Goal: Task Accomplishment & Management: Use online tool/utility

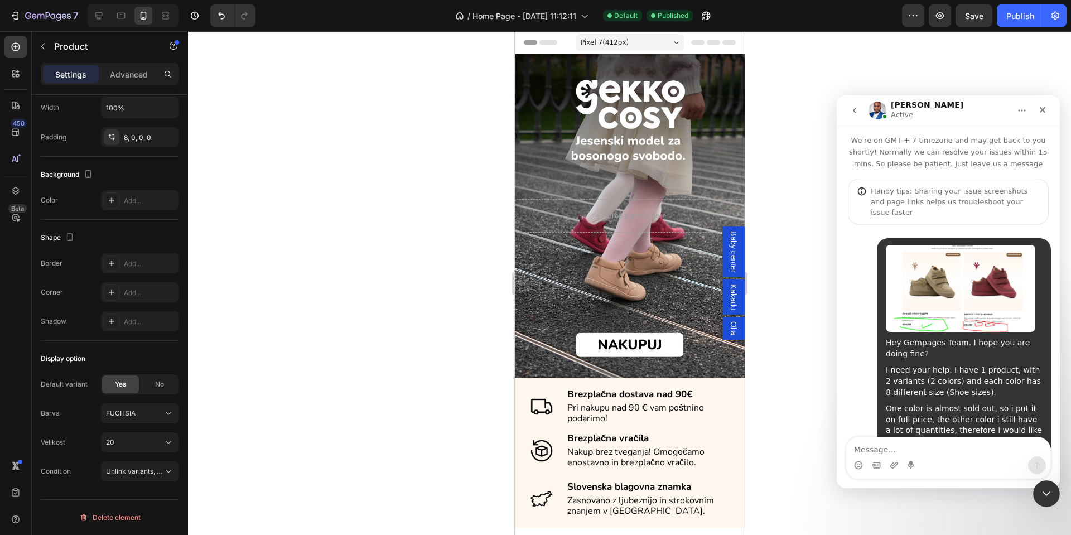
scroll to position [2, 0]
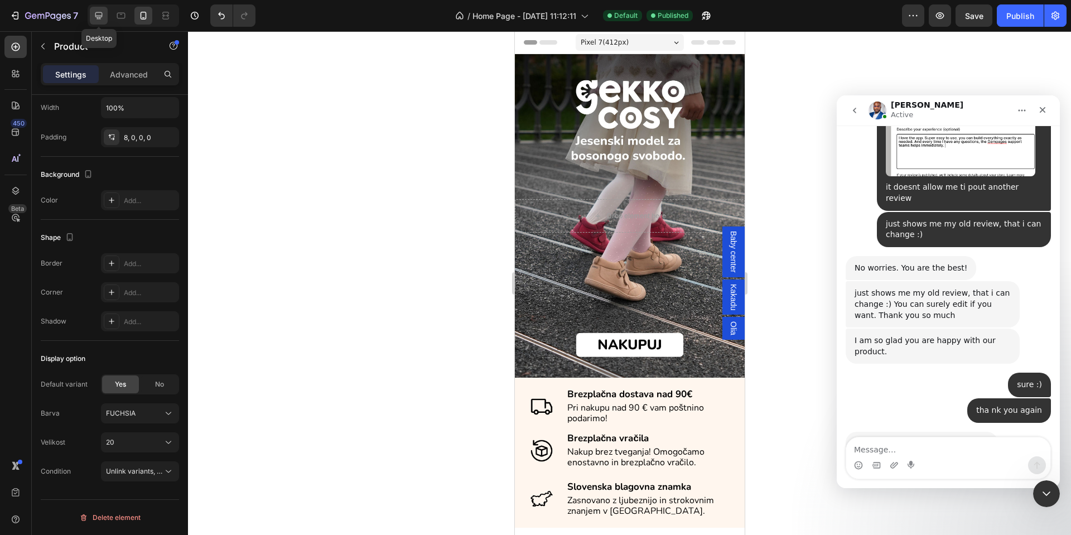
click at [99, 15] on icon at bounding box center [98, 15] width 7 height 7
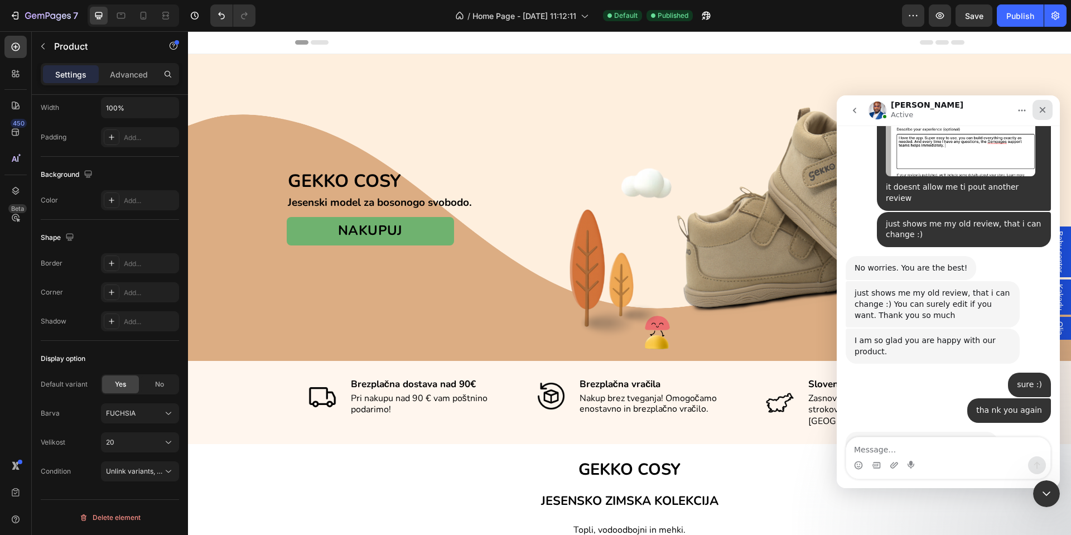
click at [1040, 105] on icon "Close" at bounding box center [1042, 109] width 9 height 9
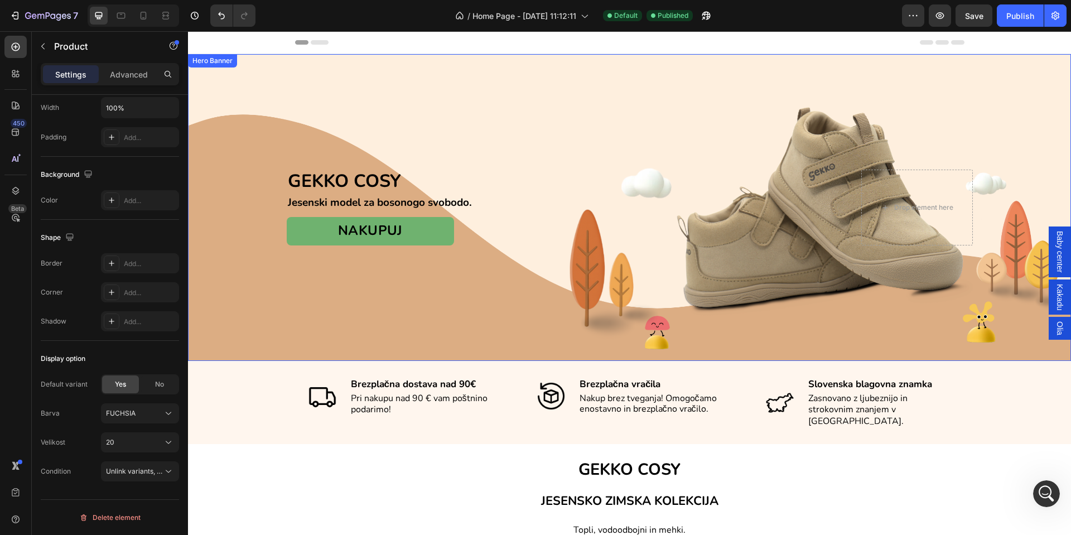
click at [246, 340] on div "Overlay" at bounding box center [629, 207] width 883 height 307
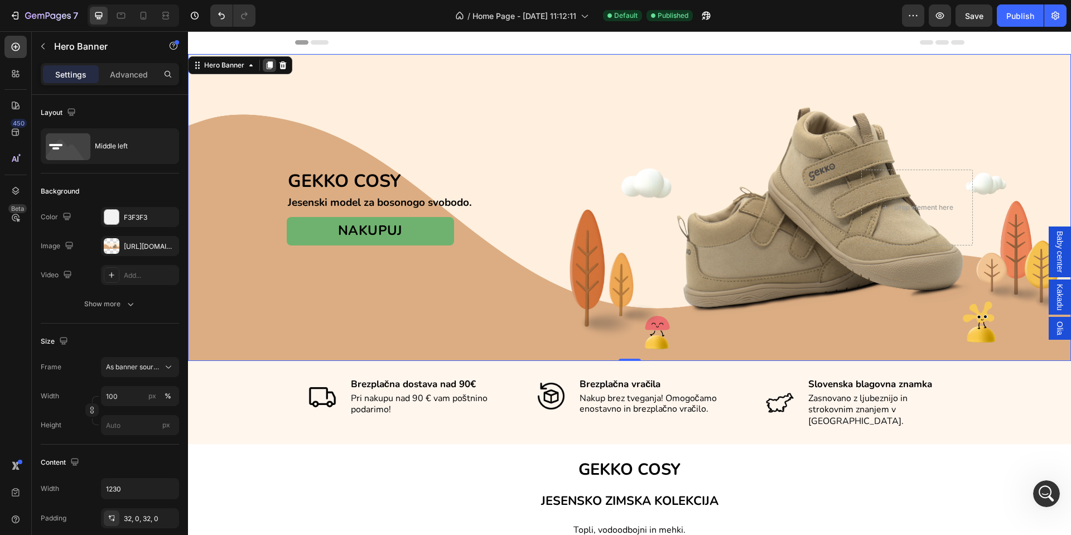
click at [271, 64] on icon at bounding box center [270, 65] width 6 height 8
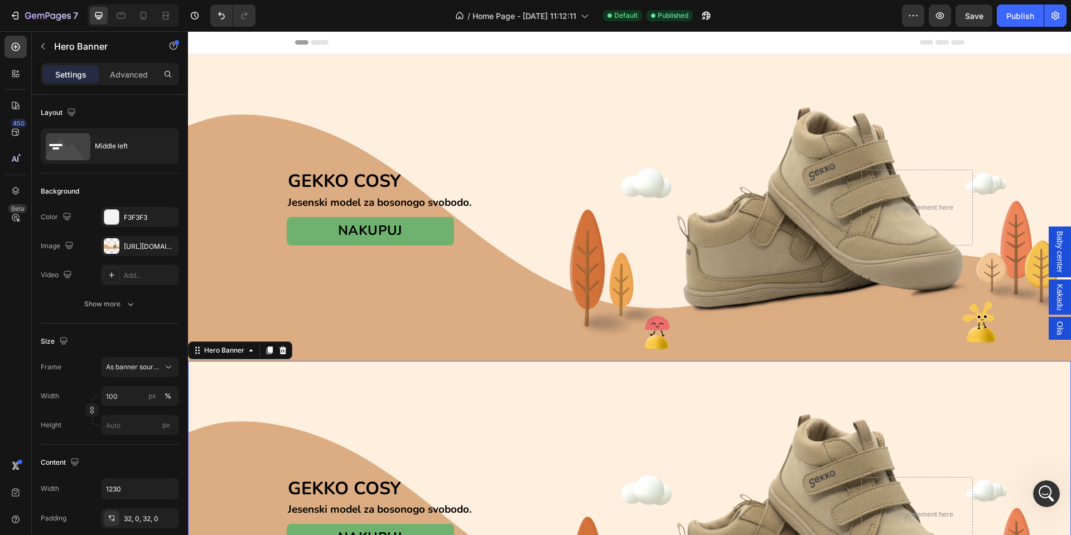
scroll to position [286, 0]
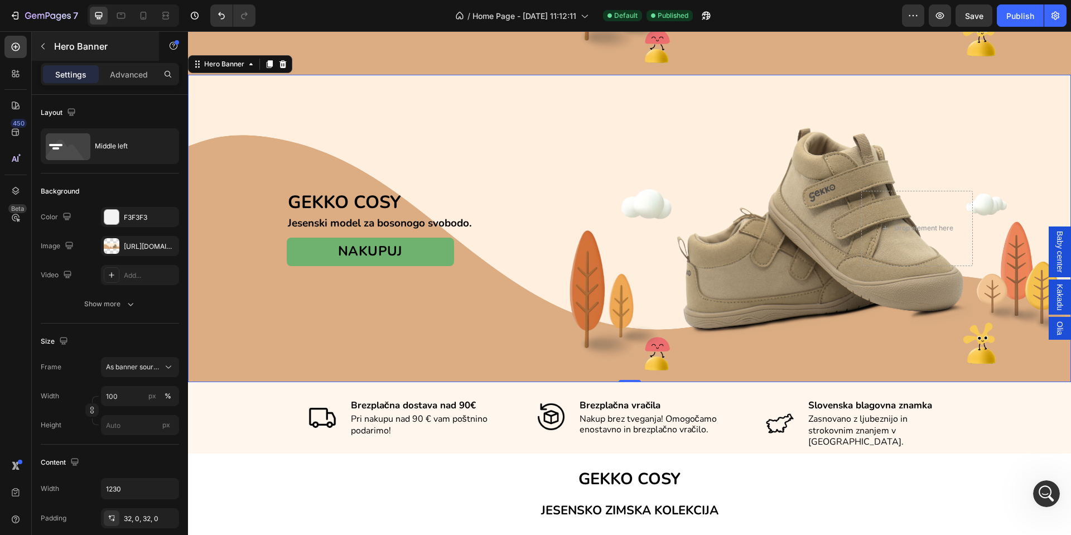
click at [64, 47] on p "Hero Banner" at bounding box center [101, 46] width 95 height 13
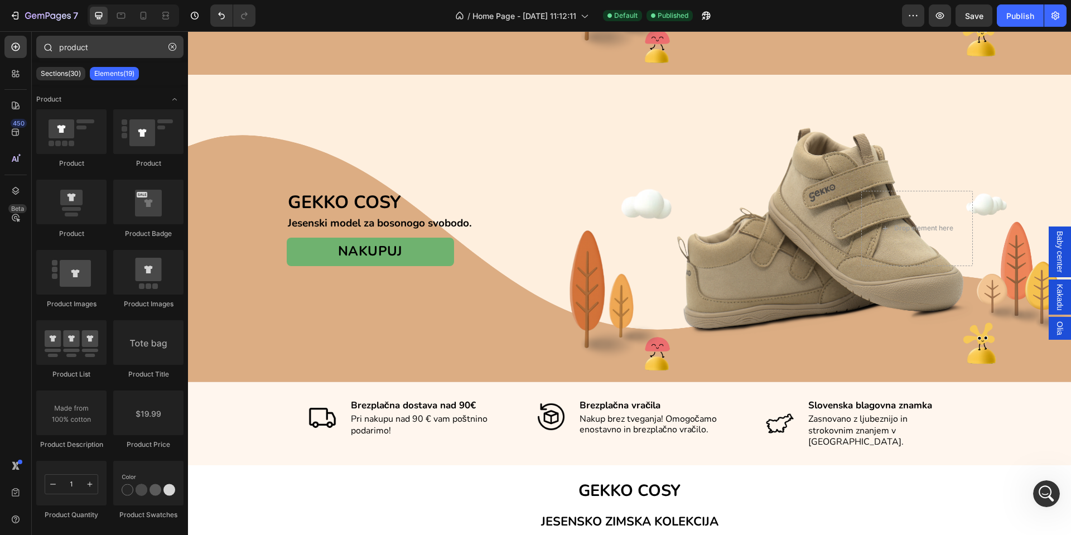
click at [176, 44] on icon "button" at bounding box center [172, 47] width 8 height 8
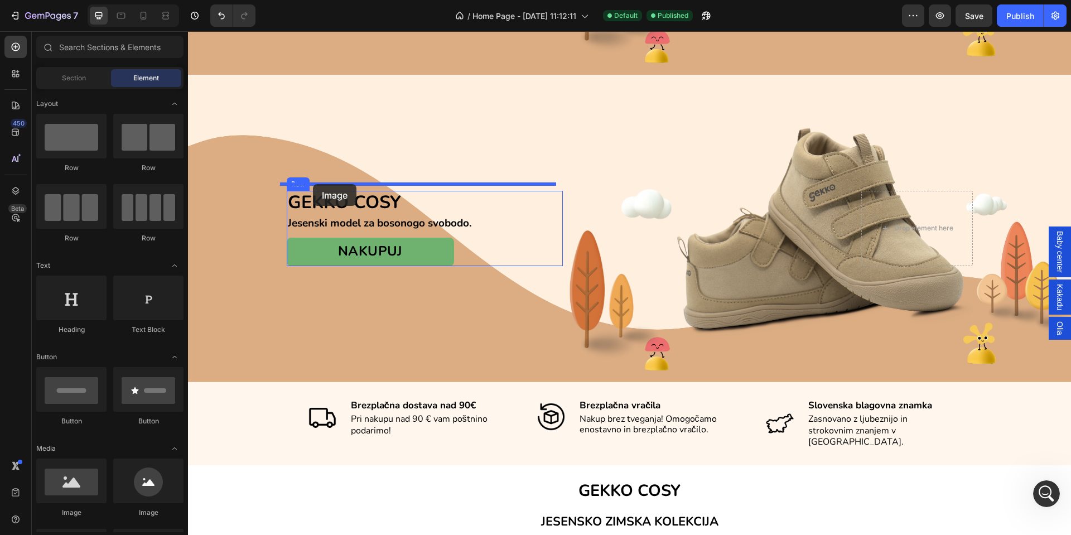
drag, startPoint x: 259, startPoint y: 519, endPoint x: 313, endPoint y: 184, distance: 339.6
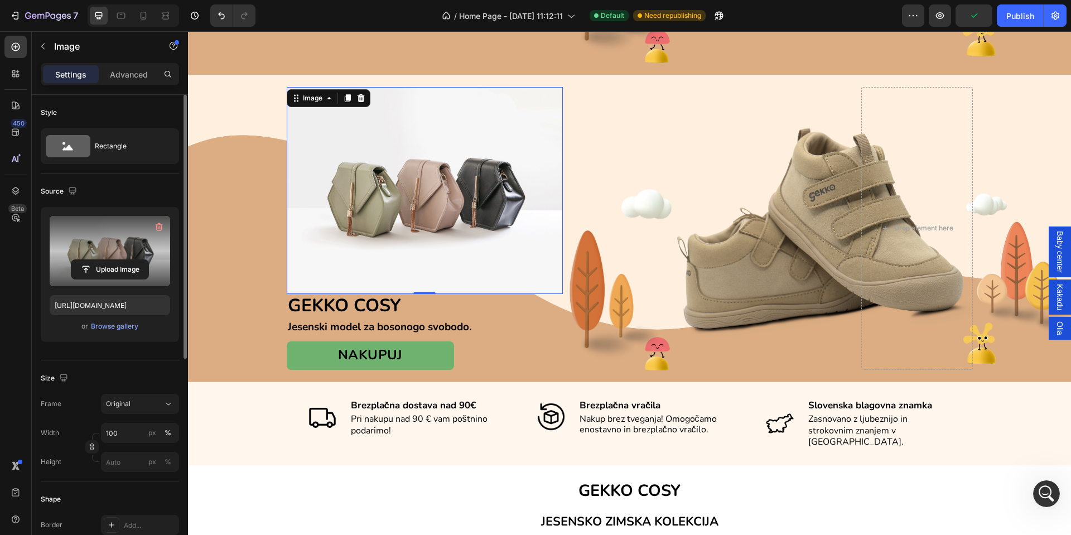
click at [110, 257] on label at bounding box center [110, 251] width 120 height 70
click at [110, 260] on input "file" at bounding box center [109, 269] width 77 height 19
click at [120, 270] on input "file" at bounding box center [109, 269] width 77 height 19
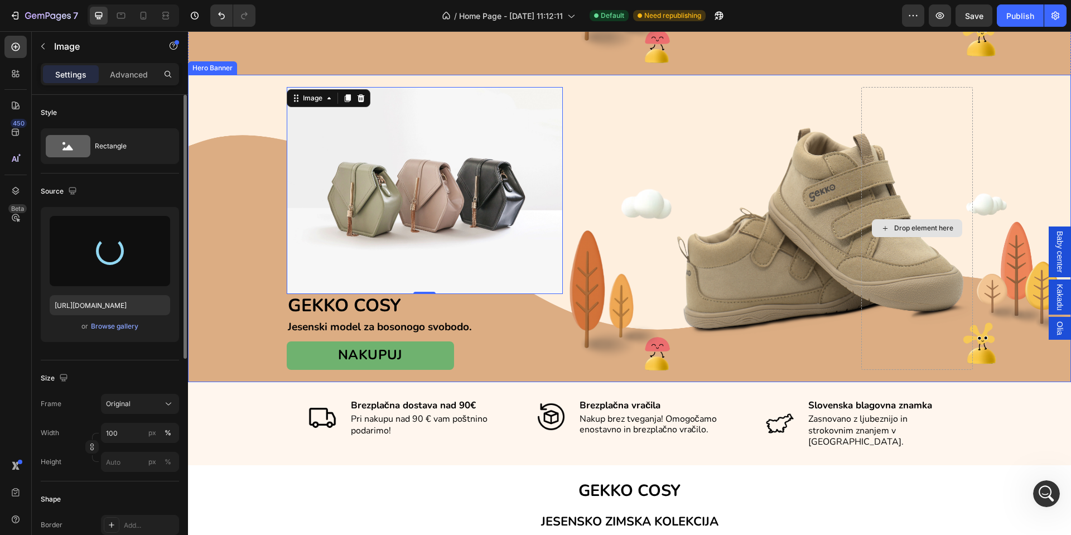
type input "[URL][DOMAIN_NAME]"
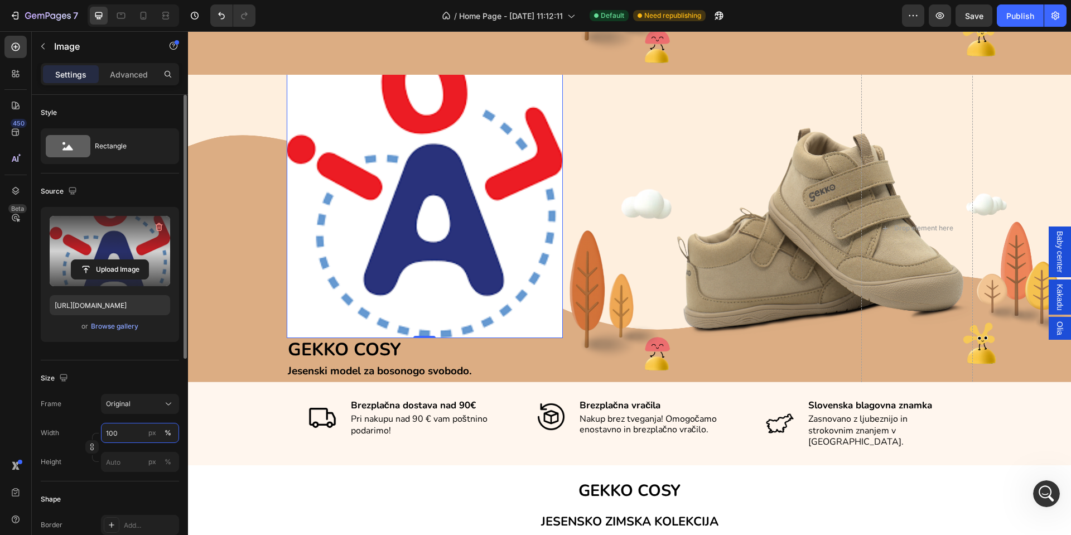
click at [118, 429] on input "100" at bounding box center [140, 433] width 78 height 20
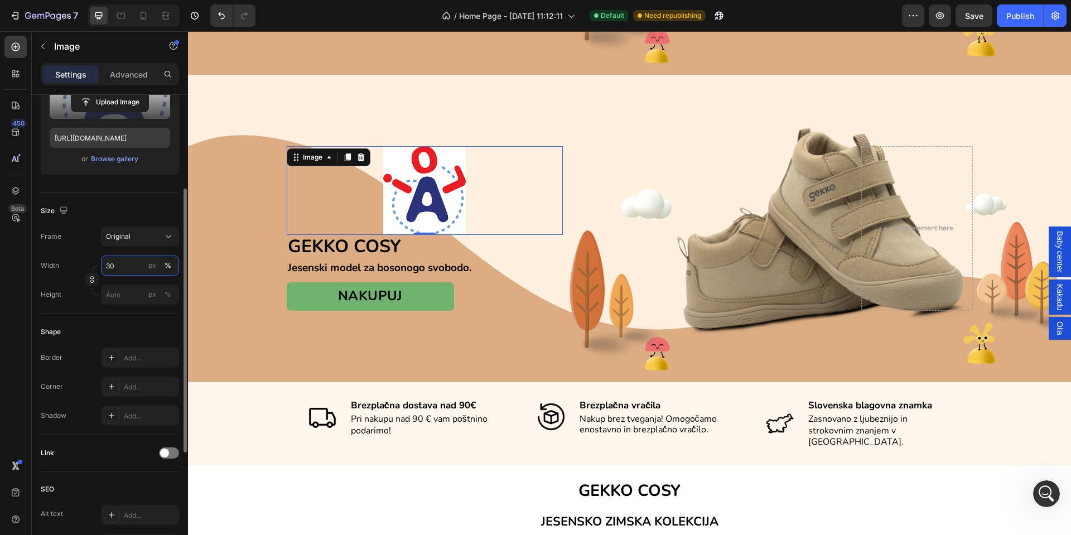
scroll to position [0, 0]
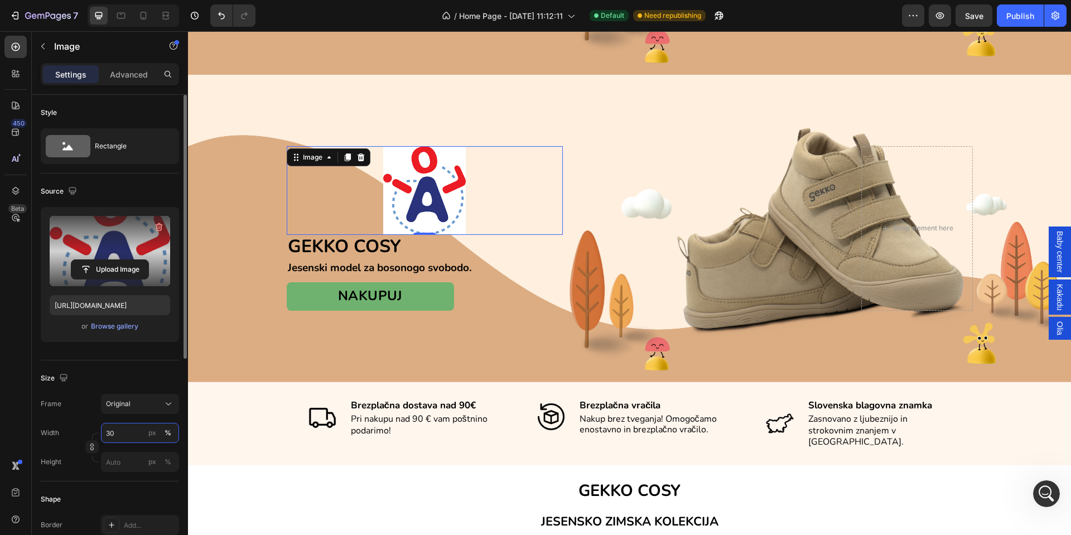
type input "30"
click at [79, 357] on div "Source Upload Image [URL][DOMAIN_NAME] or Browse gallery" at bounding box center [110, 266] width 138 height 187
click at [305, 200] on div at bounding box center [425, 190] width 276 height 89
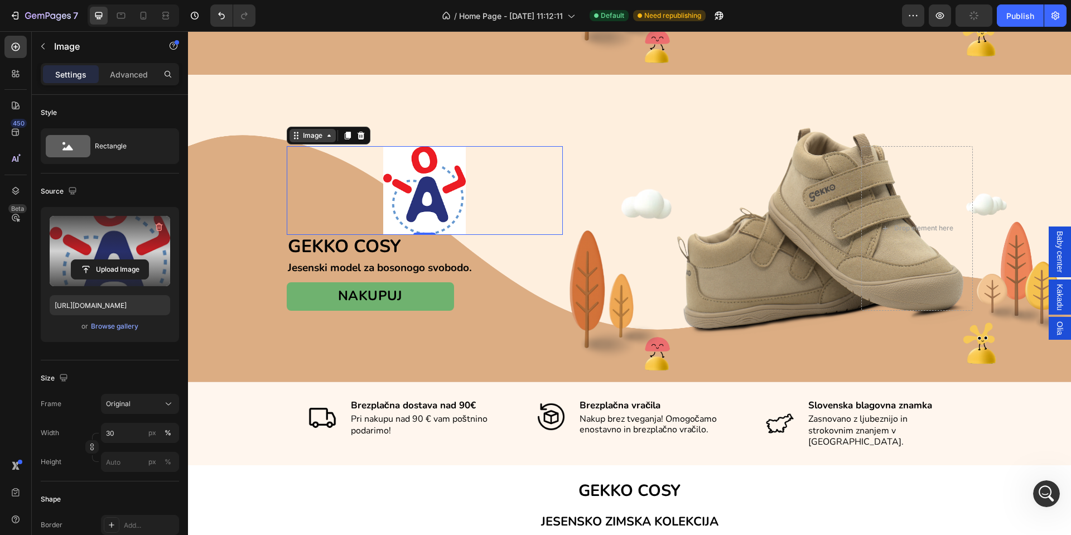
click at [293, 131] on icon at bounding box center [296, 135] width 9 height 9
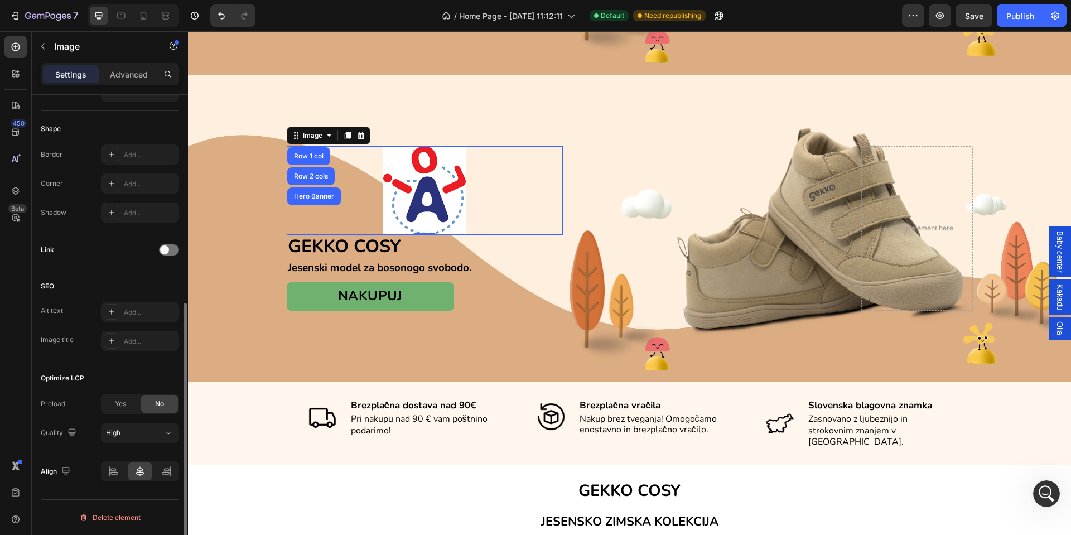
scroll to position [2309, 0]
click at [111, 466] on icon at bounding box center [113, 471] width 11 height 11
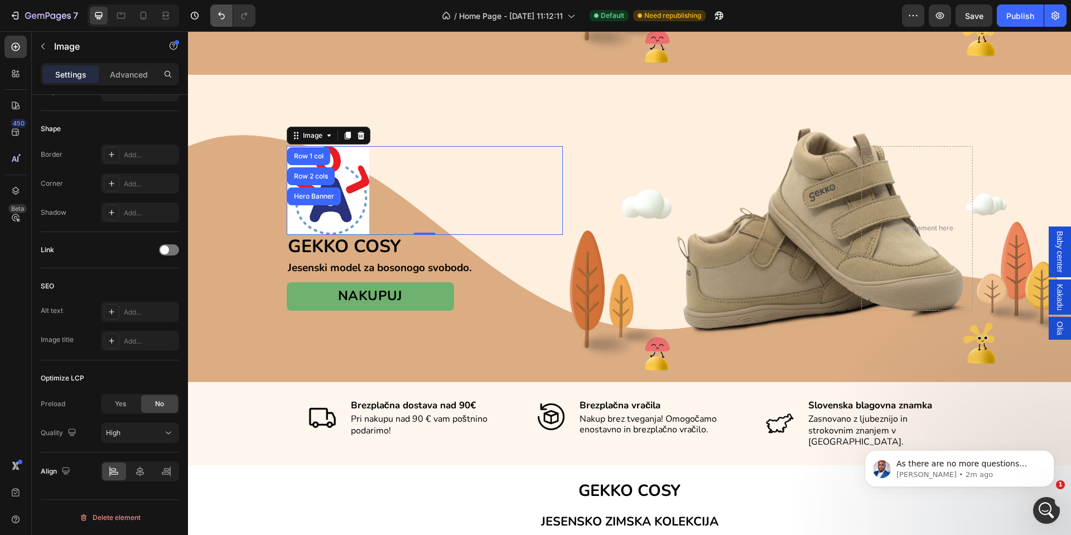
scroll to position [2444, 0]
click at [351, 182] on img at bounding box center [328, 190] width 83 height 89
click at [435, 166] on div at bounding box center [425, 190] width 276 height 89
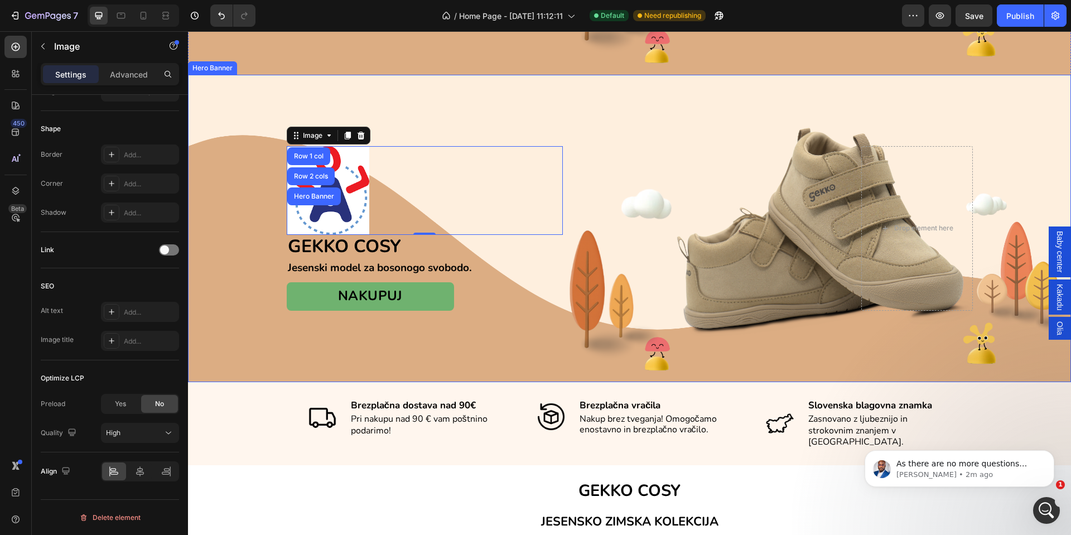
click at [245, 269] on div "Overlay" at bounding box center [629, 228] width 883 height 307
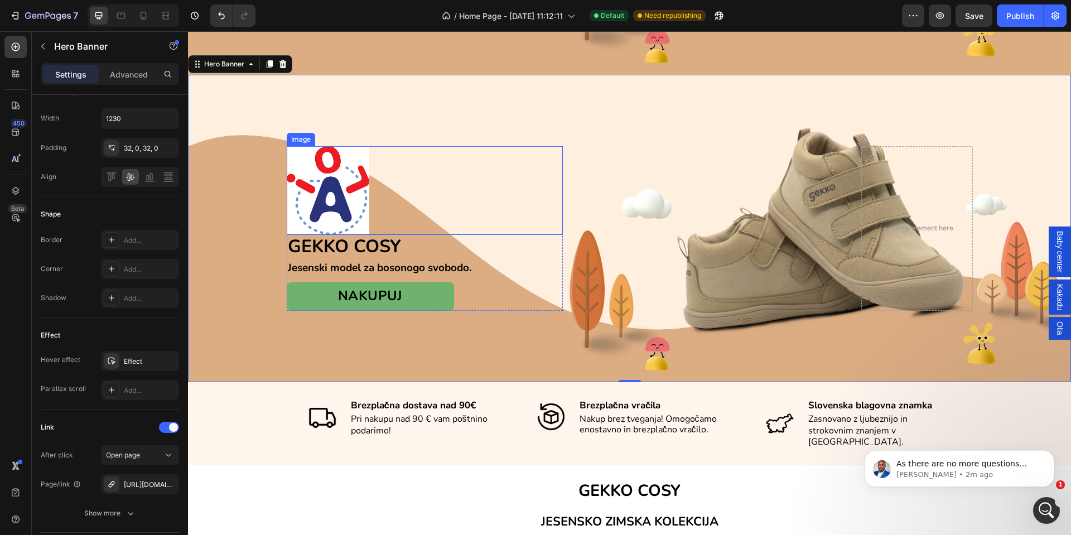
scroll to position [0, 0]
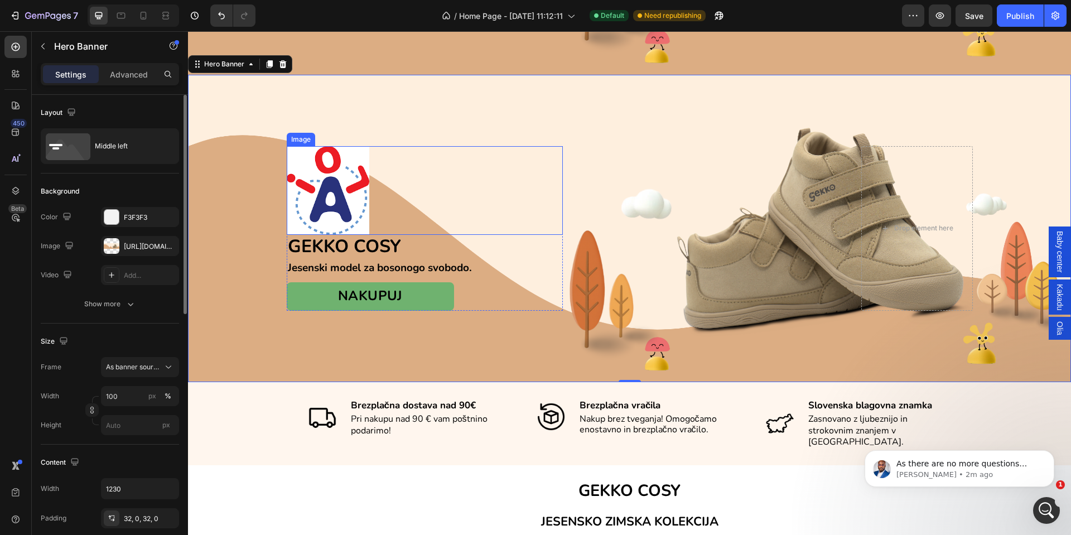
click at [353, 182] on img at bounding box center [328, 190] width 83 height 89
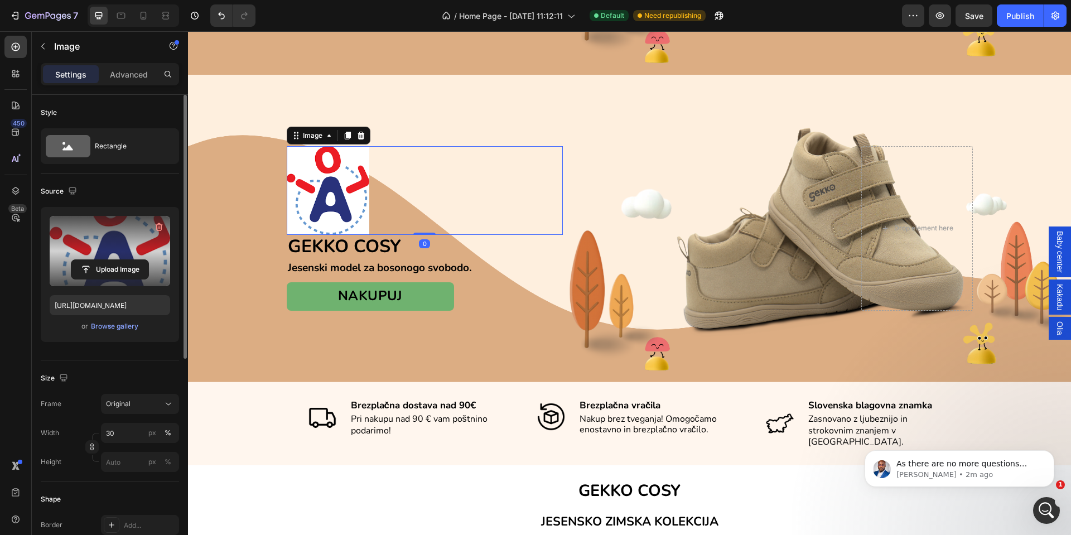
click at [102, 247] on label at bounding box center [110, 251] width 120 height 70
click at [102, 260] on input "file" at bounding box center [109, 269] width 77 height 19
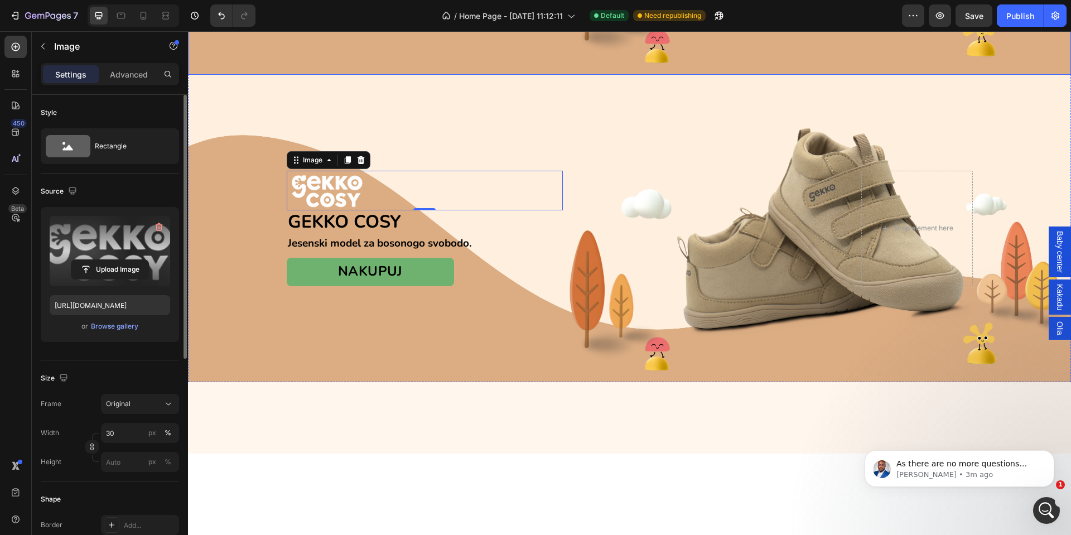
type input "[URL][DOMAIN_NAME]"
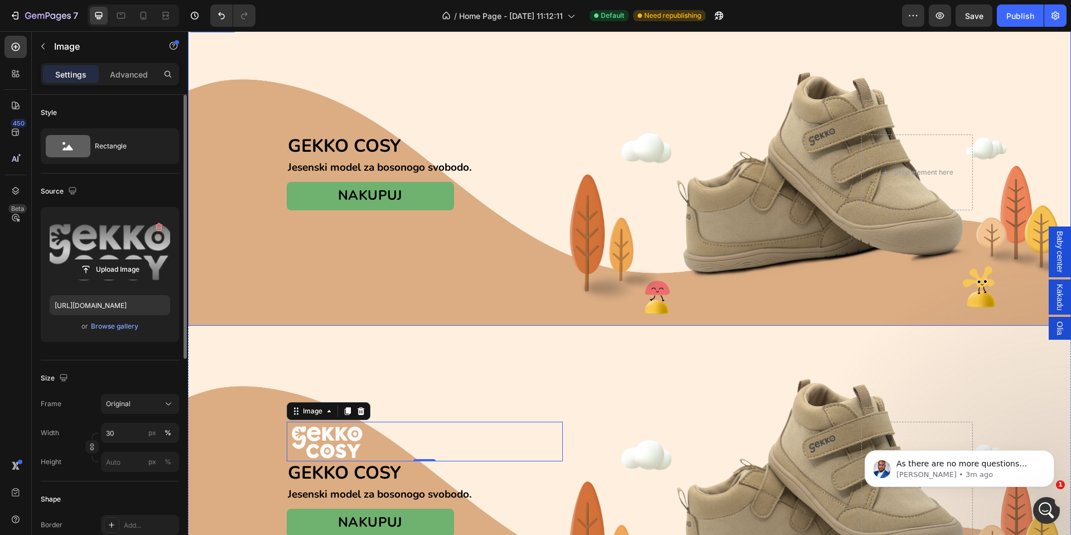
scroll to position [202, 0]
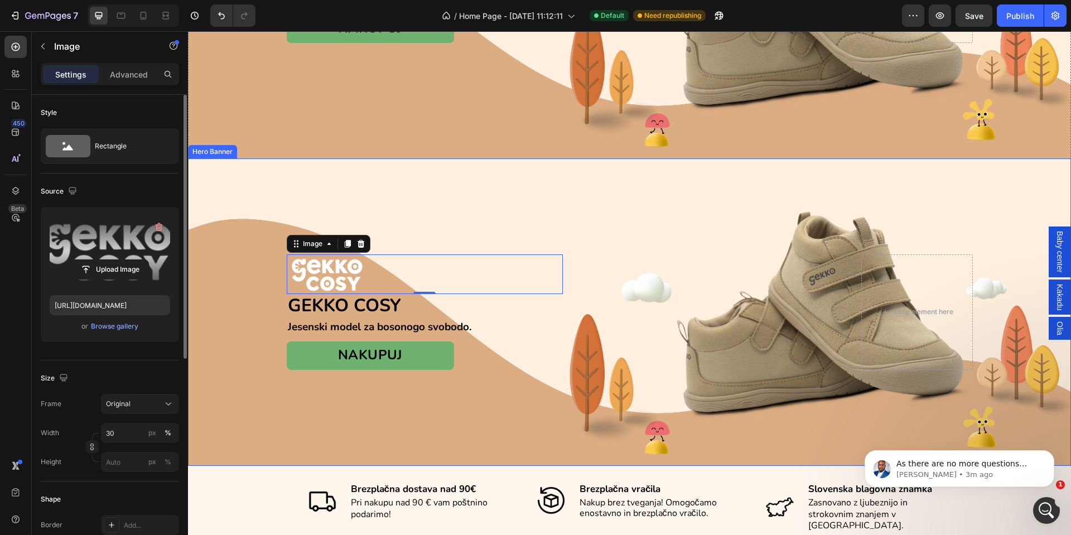
click at [465, 403] on div "Overlay" at bounding box center [629, 311] width 883 height 307
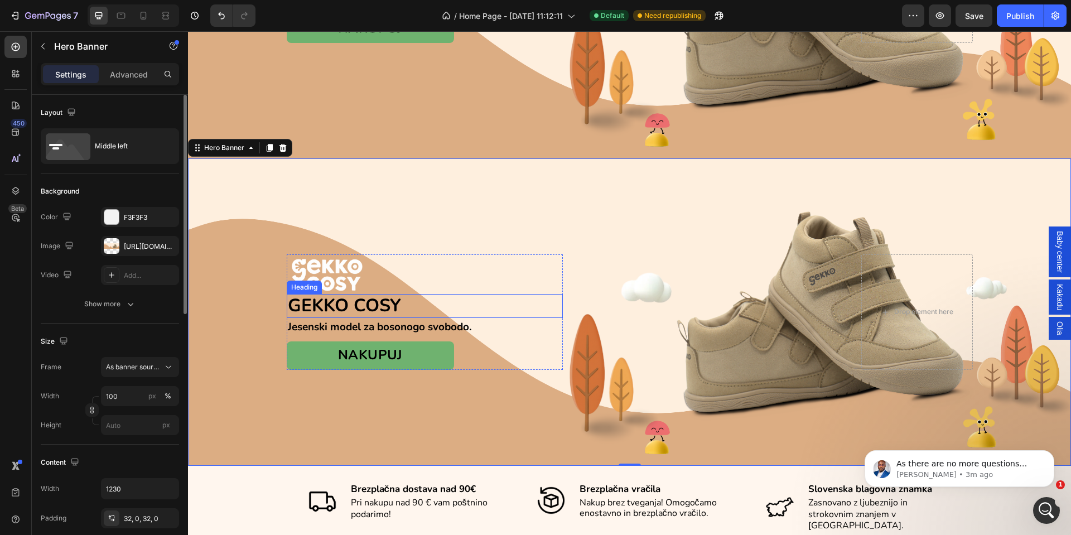
click at [344, 299] on span "GEKKO COSY" at bounding box center [344, 305] width 113 height 24
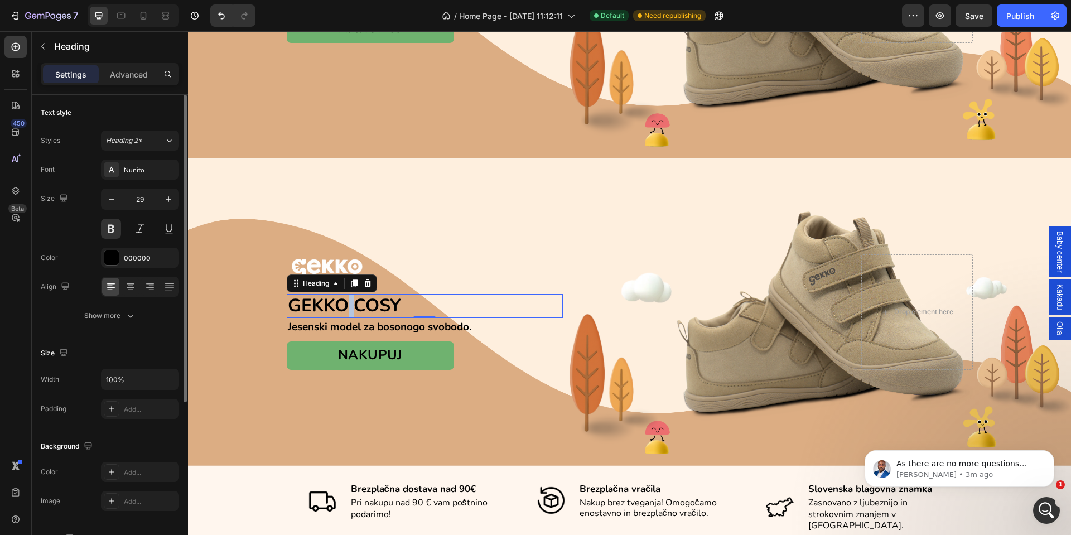
click at [344, 300] on span "GEKKO COSY" at bounding box center [344, 305] width 113 height 24
click at [346, 298] on span "GEKKO COSY" at bounding box center [344, 305] width 113 height 24
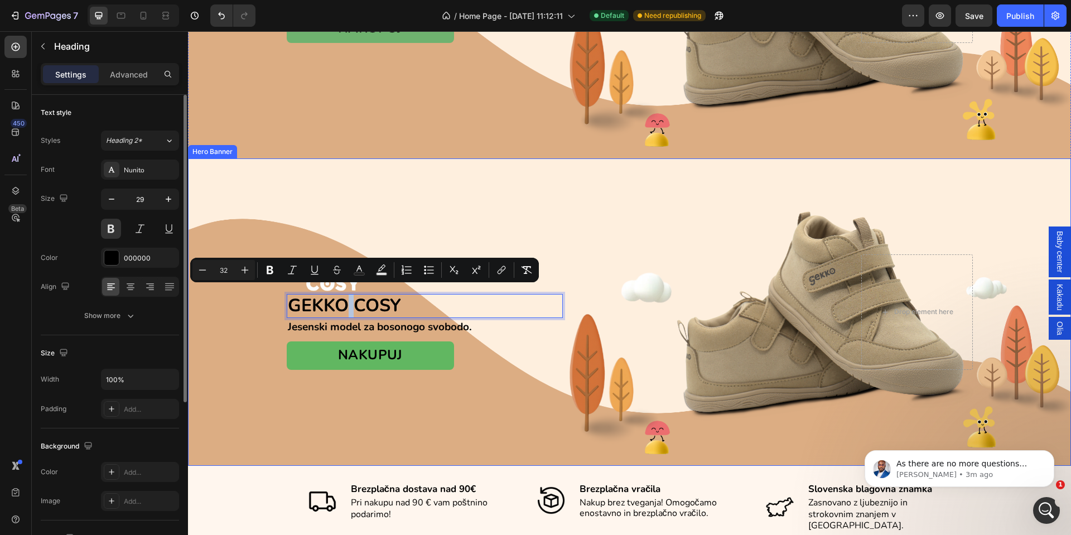
click at [374, 445] on div "Overlay" at bounding box center [629, 311] width 883 height 307
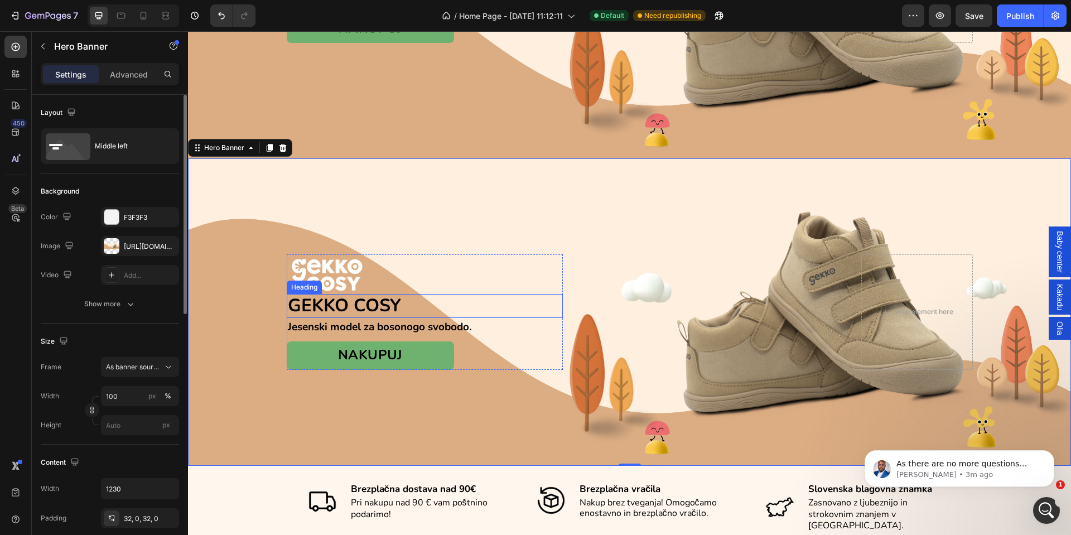
click at [399, 297] on p "⁠⁠⁠⁠⁠⁠⁠ GEKKO COSY" at bounding box center [425, 306] width 274 height 22
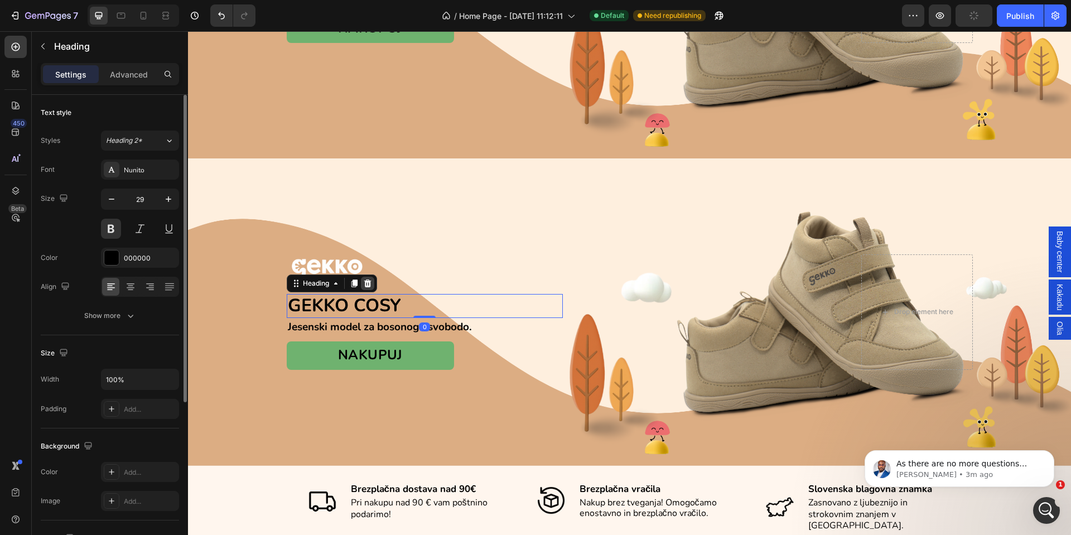
click at [364, 279] on icon at bounding box center [367, 283] width 7 height 8
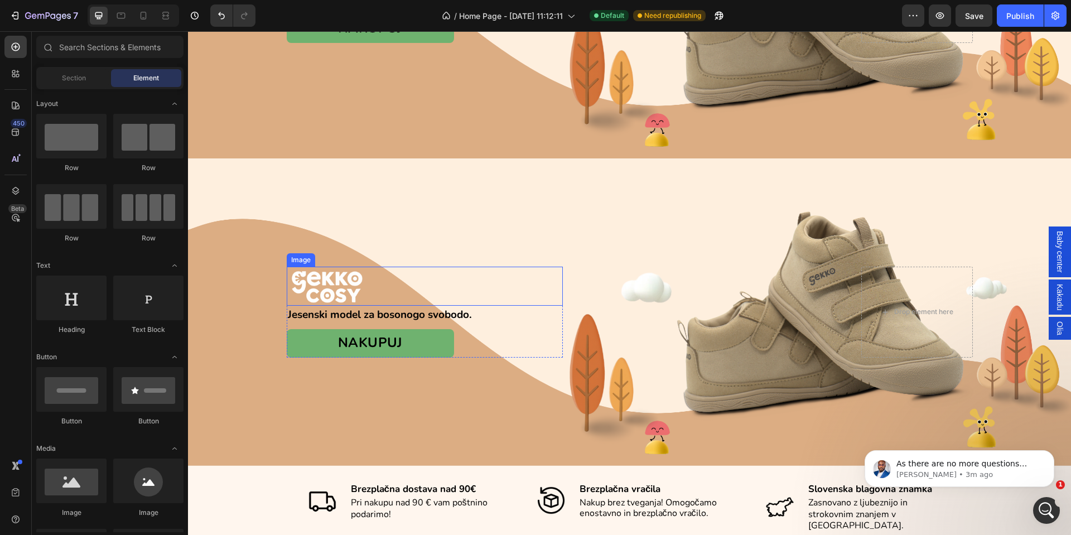
click at [386, 283] on div at bounding box center [425, 287] width 276 height 40
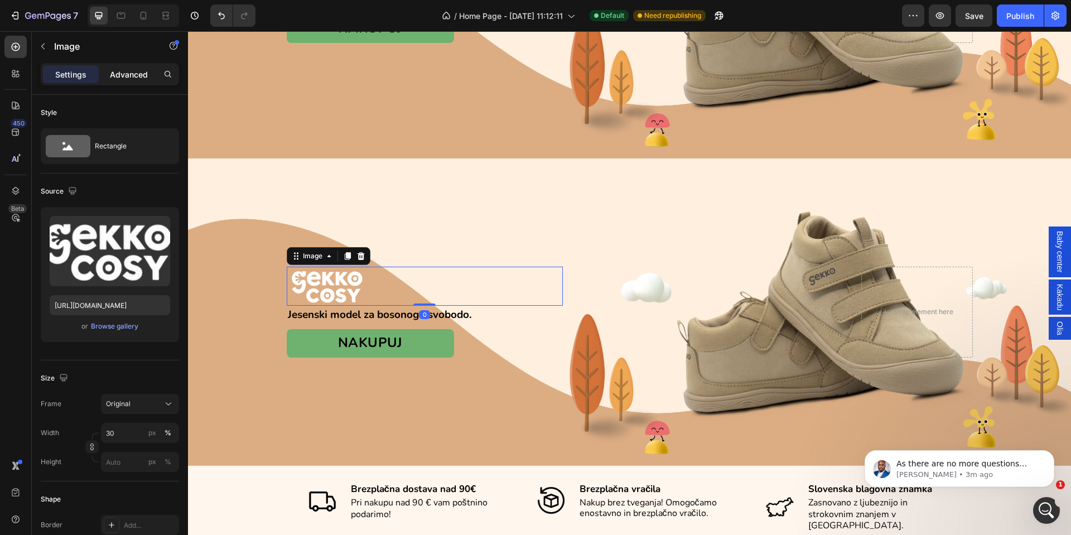
click at [117, 71] on p "Advanced" at bounding box center [129, 75] width 38 height 12
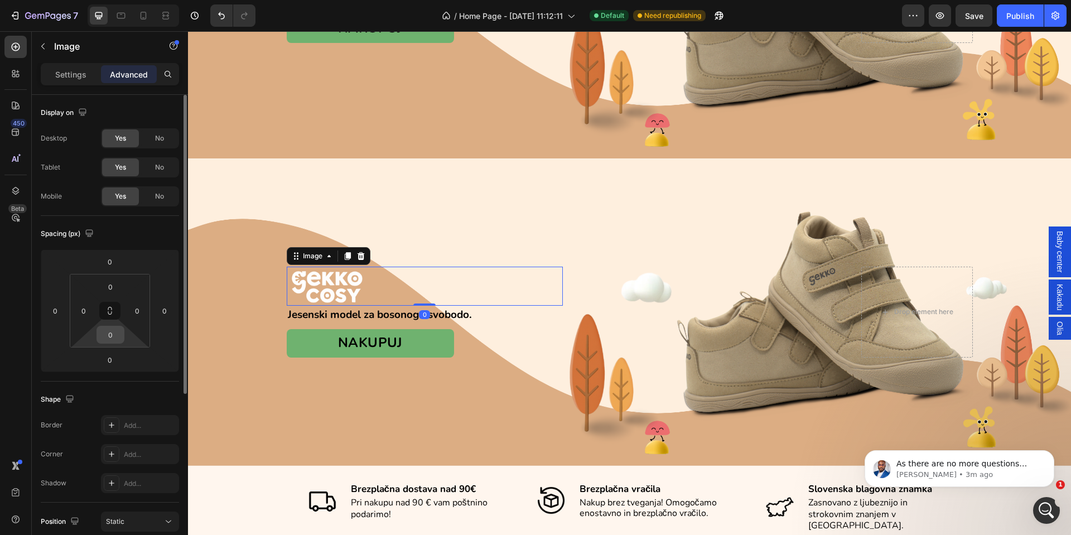
click at [110, 339] on input "0" at bounding box center [110, 334] width 22 height 17
click at [92, 0] on html "7 Version history / Home Page - [DATE] 11:12:11 Default Need republishing Previ…" at bounding box center [535, 0] width 1071 height 0
click at [116, 361] on input "0" at bounding box center [110, 359] width 22 height 17
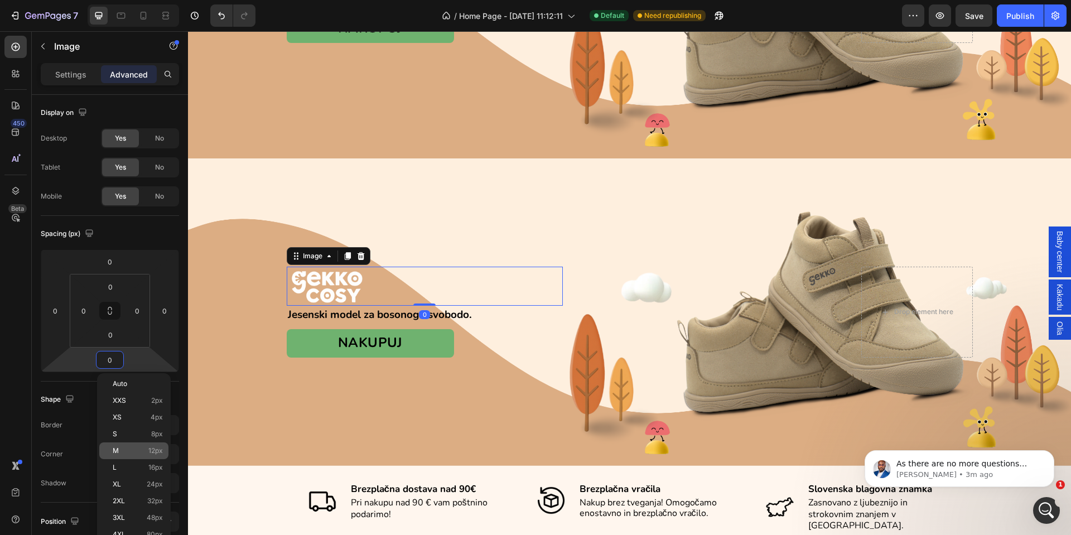
click at [124, 450] on p "M 12px" at bounding box center [138, 451] width 50 height 8
type input "12"
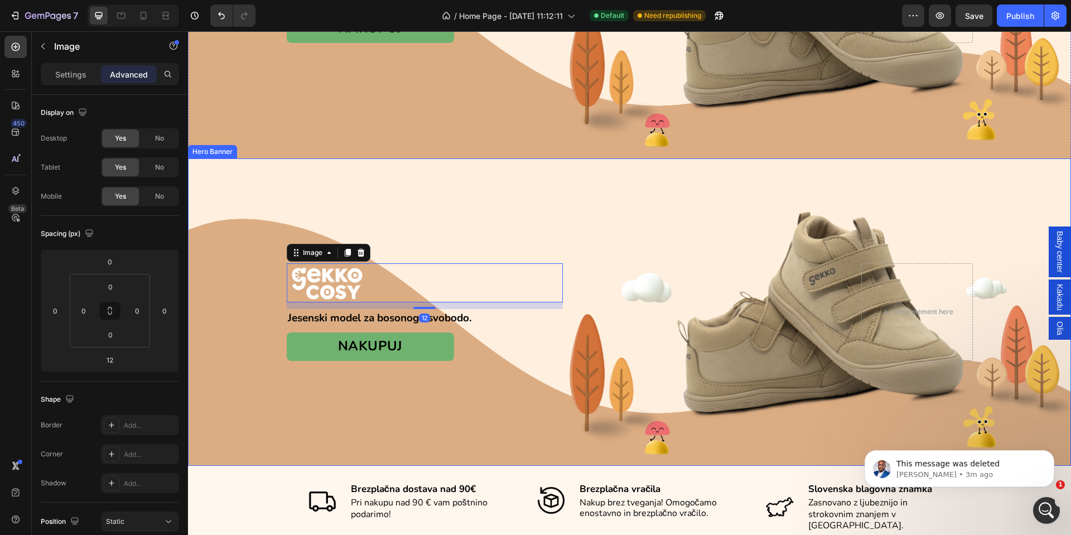
click at [359, 392] on div "Overlay" at bounding box center [629, 311] width 883 height 307
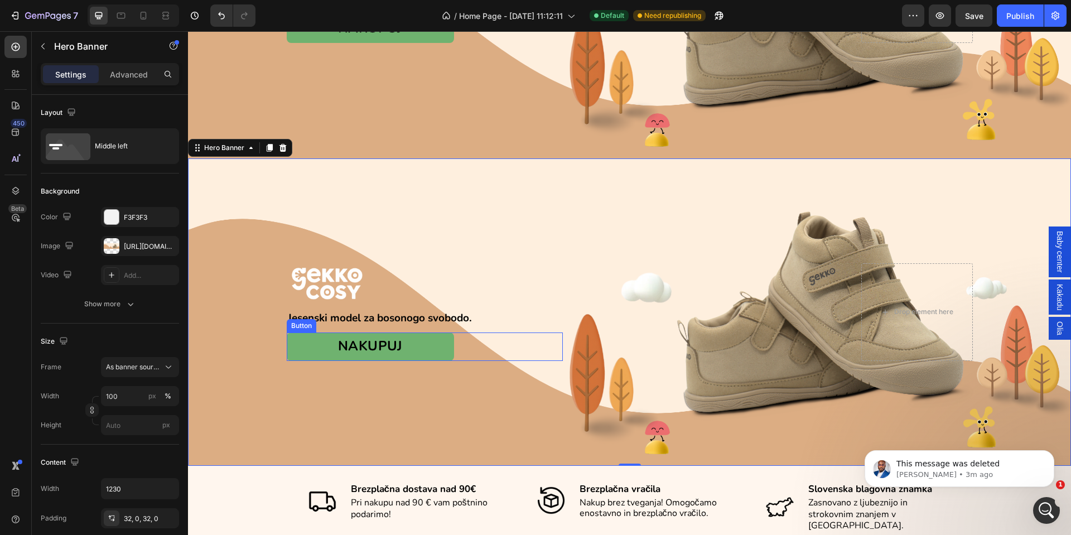
scroll to position [2377, 0]
click at [369, 311] on strong "Jesenski model za bosonogo svobodo." at bounding box center [380, 318] width 184 height 15
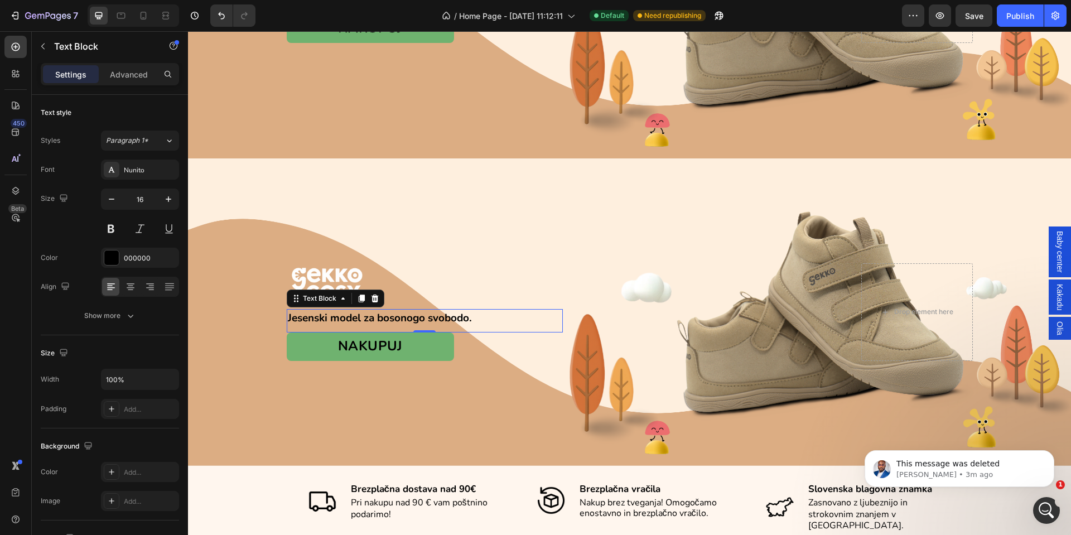
scroll to position [2334, 0]
click at [100, 267] on div "Color 000000" at bounding box center [110, 258] width 138 height 20
click at [109, 259] on div at bounding box center [111, 257] width 15 height 15
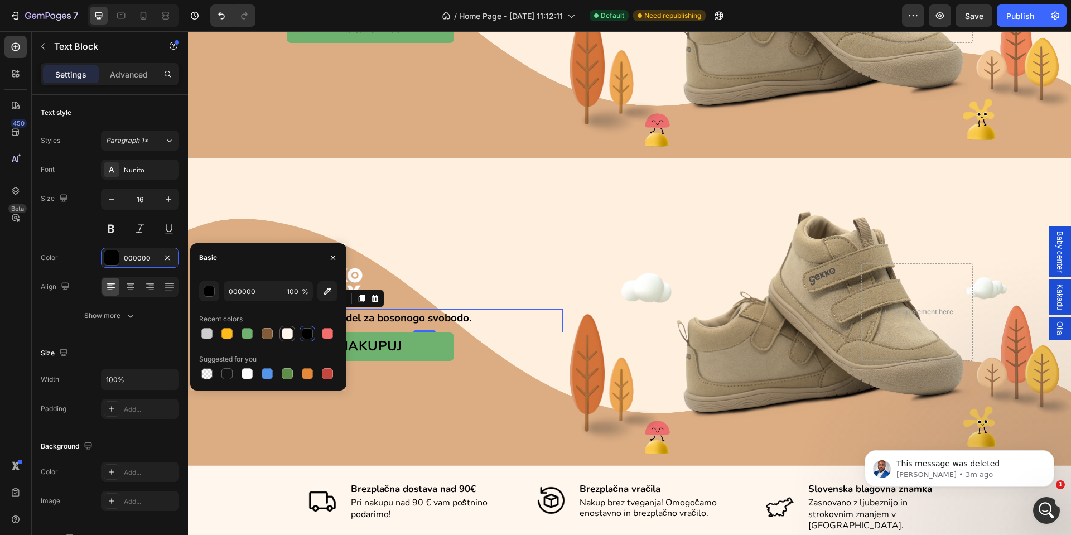
click at [288, 336] on div at bounding box center [287, 333] width 11 height 11
click at [214, 294] on div "button" at bounding box center [209, 291] width 11 height 11
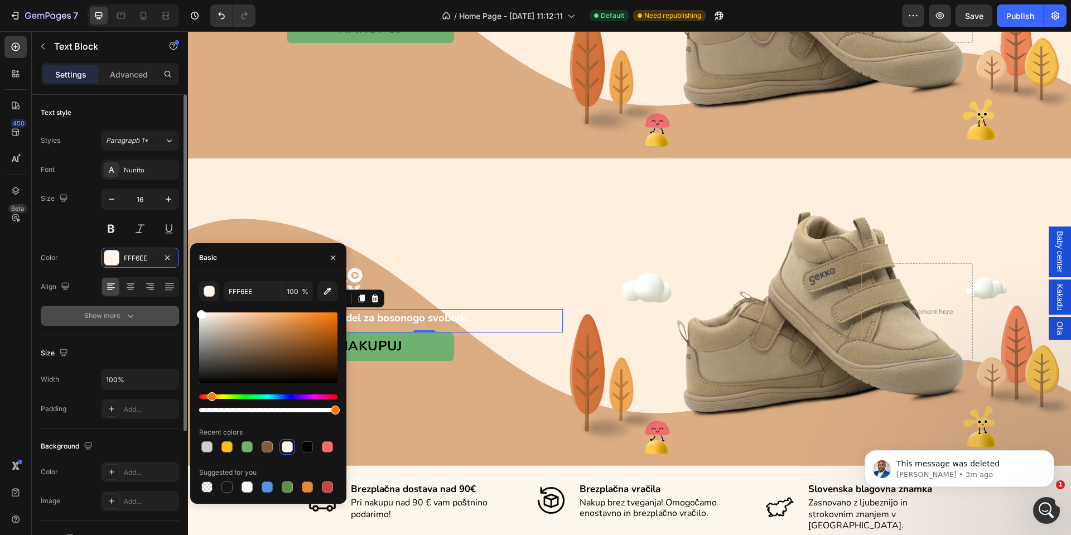
drag, startPoint x: 209, startPoint y: 313, endPoint x: 172, endPoint y: 306, distance: 38.2
click at [173, 307] on div "450 Beta Sections(30) Elements(83) Section Element Hero Section Product Detail …" at bounding box center [94, 283] width 188 height 504
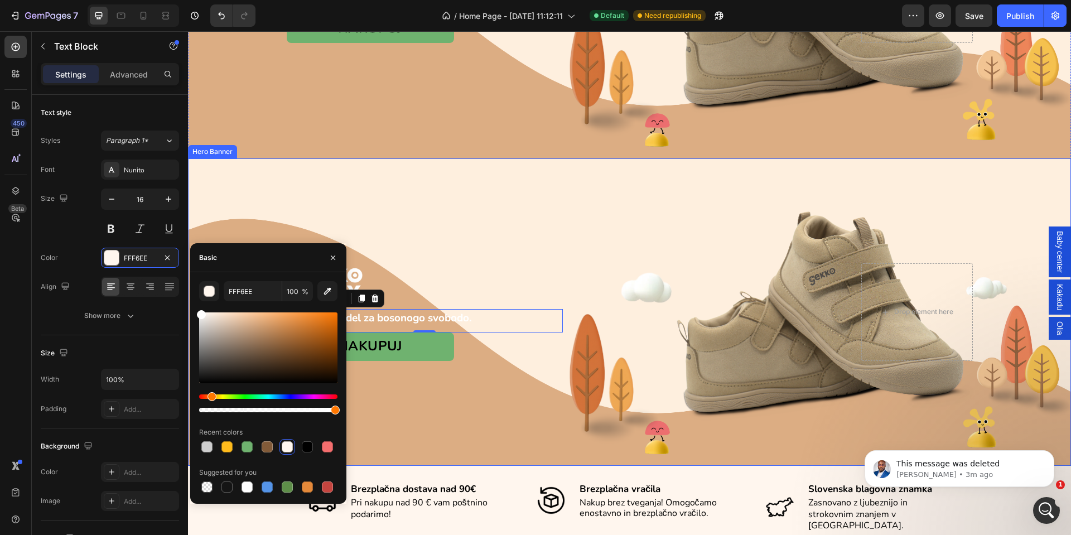
type input "FFFFFF"
click at [330, 257] on icon "button" at bounding box center [333, 257] width 9 height 9
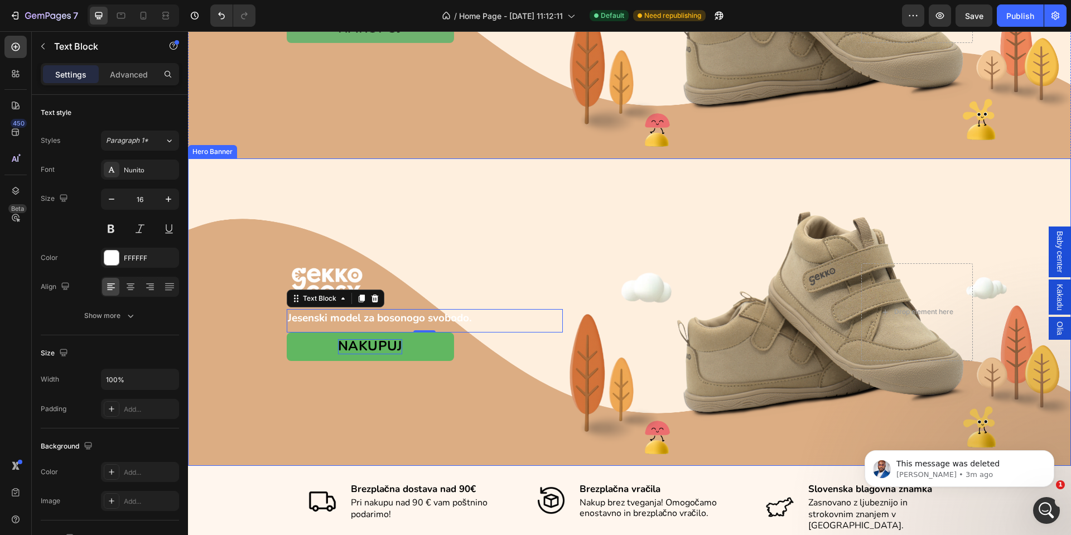
click at [364, 398] on div "Overlay" at bounding box center [629, 311] width 883 height 307
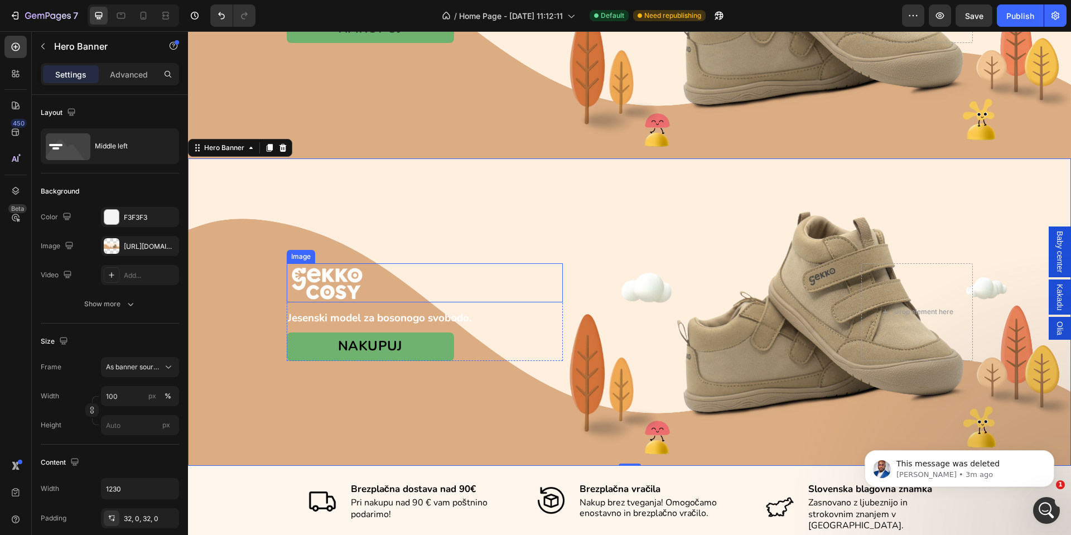
click at [344, 279] on img at bounding box center [328, 283] width 83 height 40
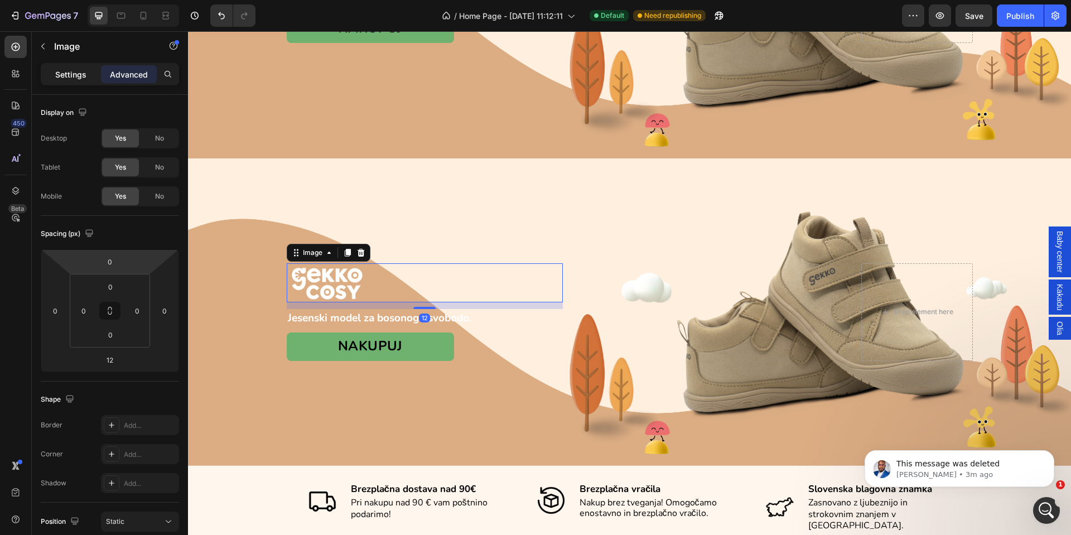
click at [82, 75] on p "Settings" at bounding box center [70, 75] width 31 height 12
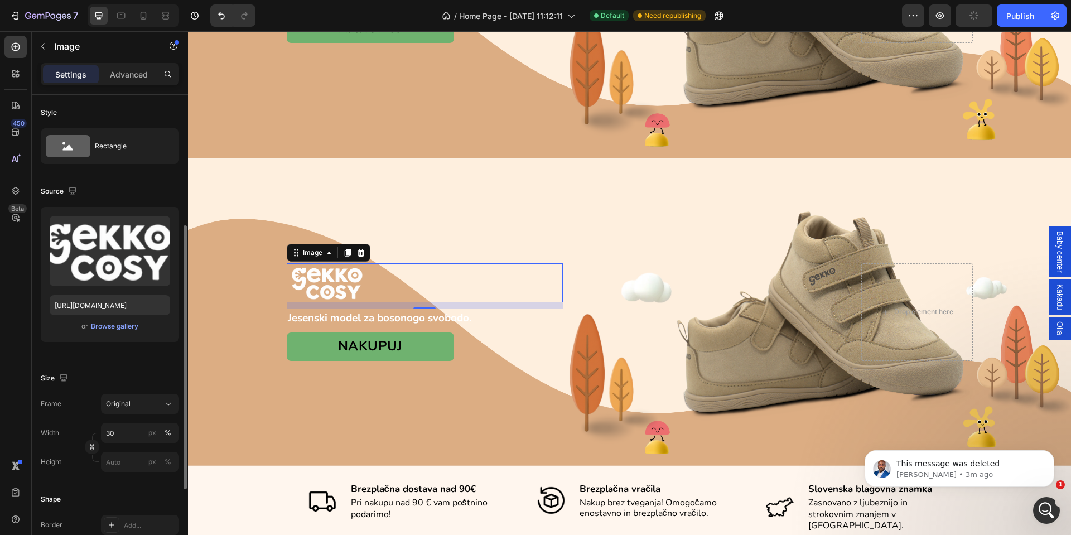
scroll to position [84, 0]
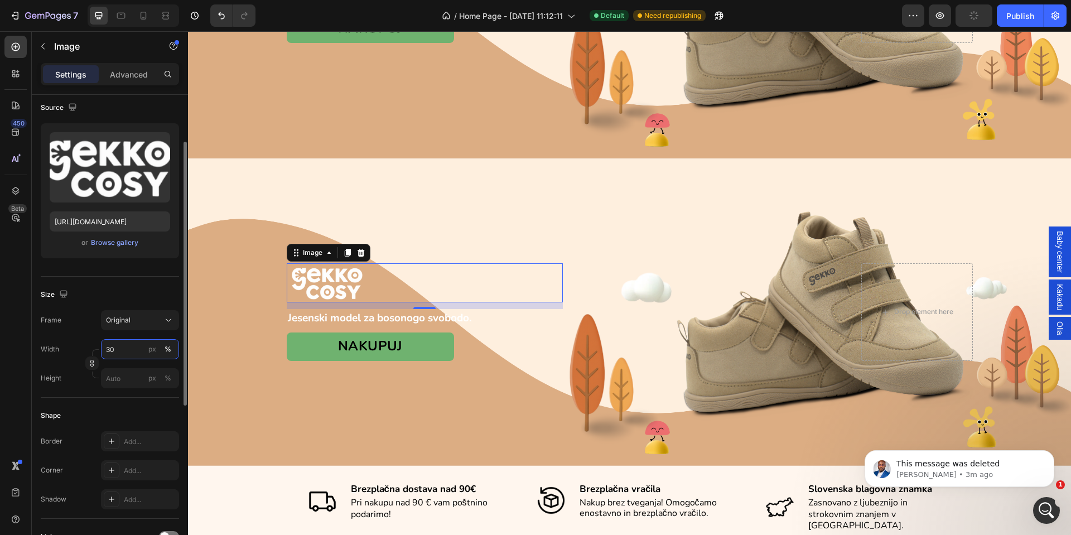
click at [123, 350] on input "30" at bounding box center [140, 349] width 78 height 20
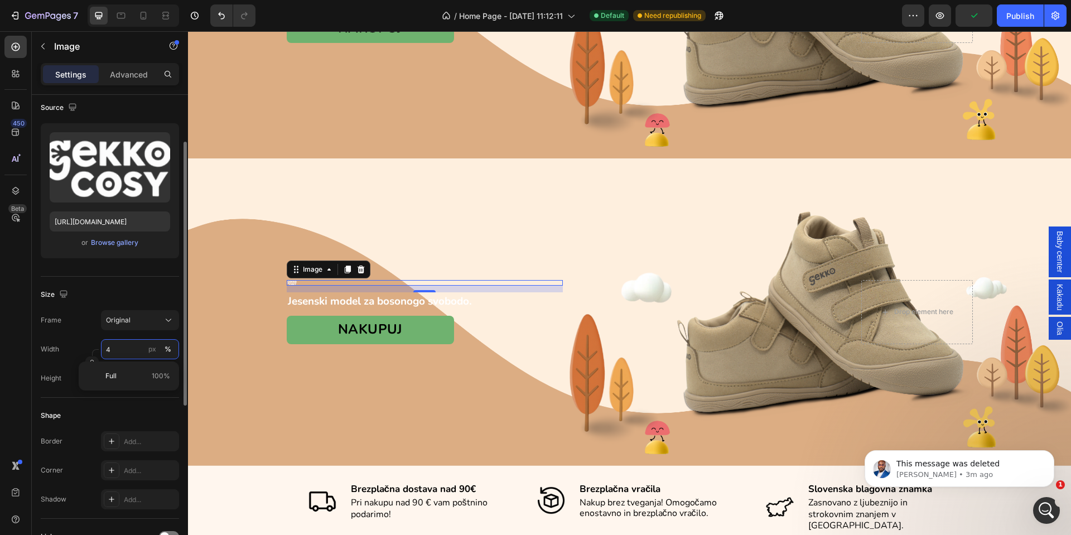
type input "40"
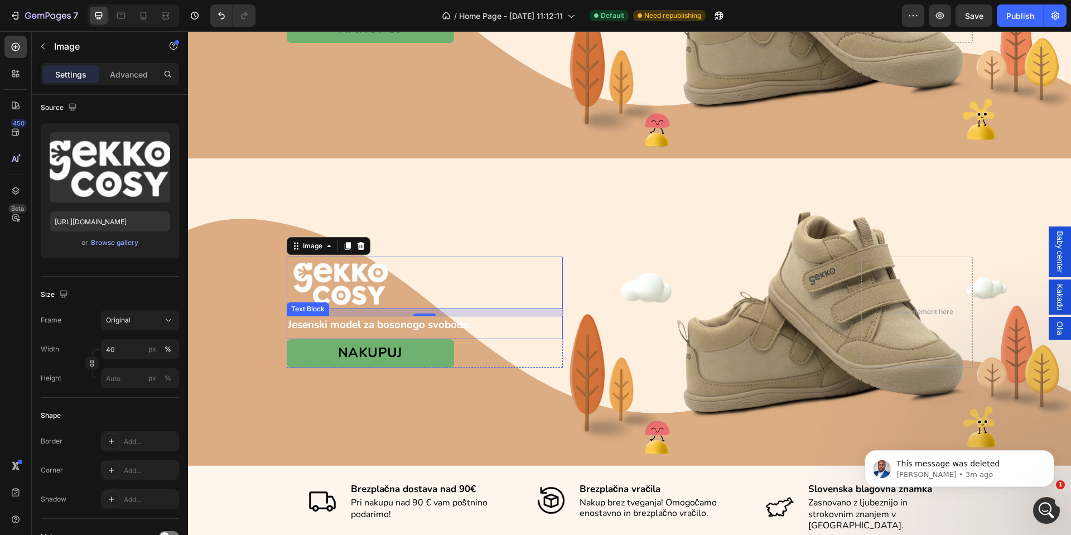
click at [338, 321] on strong "Jesenski model za bosonogo svobodo." at bounding box center [380, 324] width 184 height 15
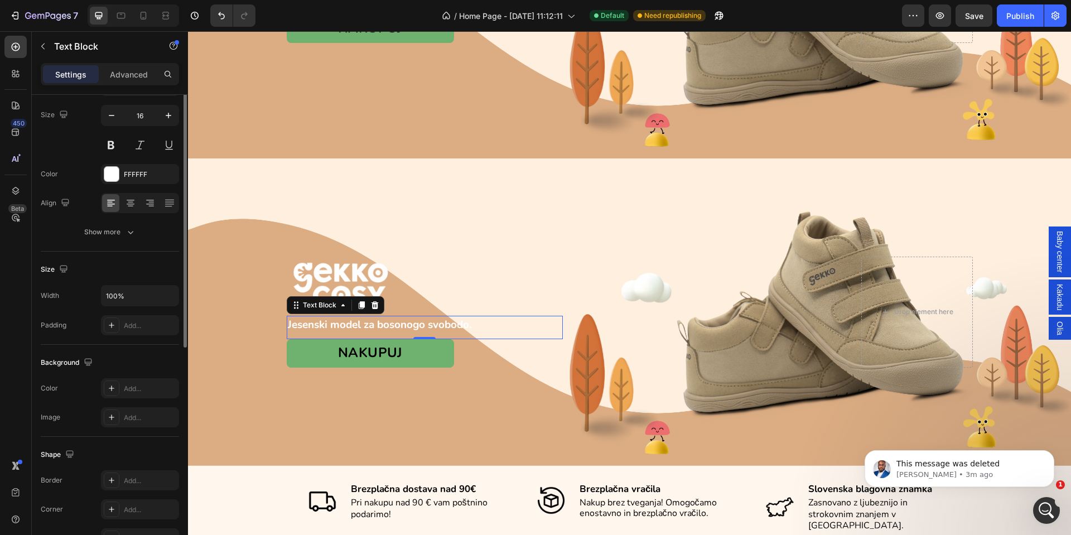
scroll to position [0, 0]
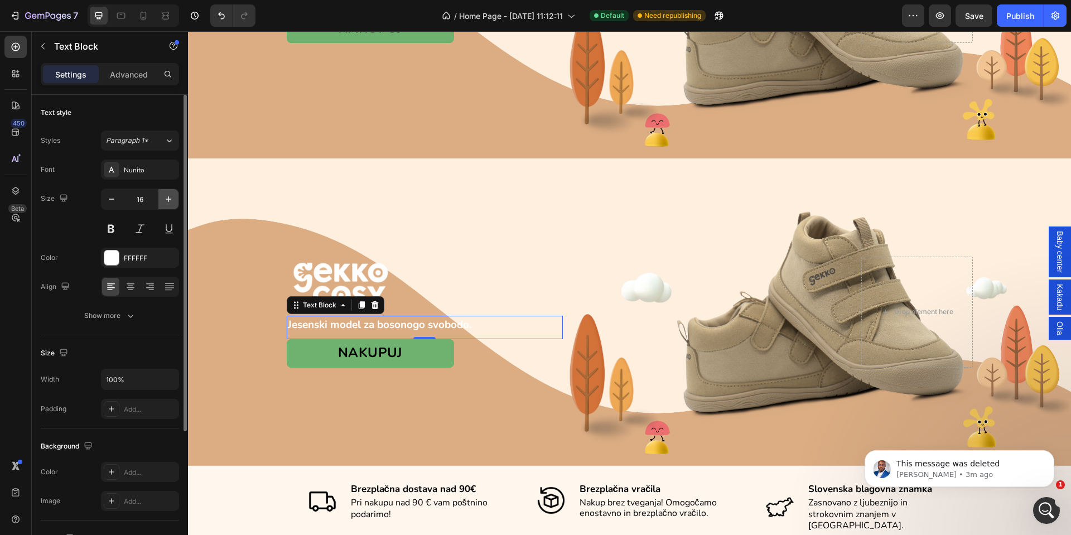
click at [172, 202] on icon "button" at bounding box center [168, 199] width 11 height 11
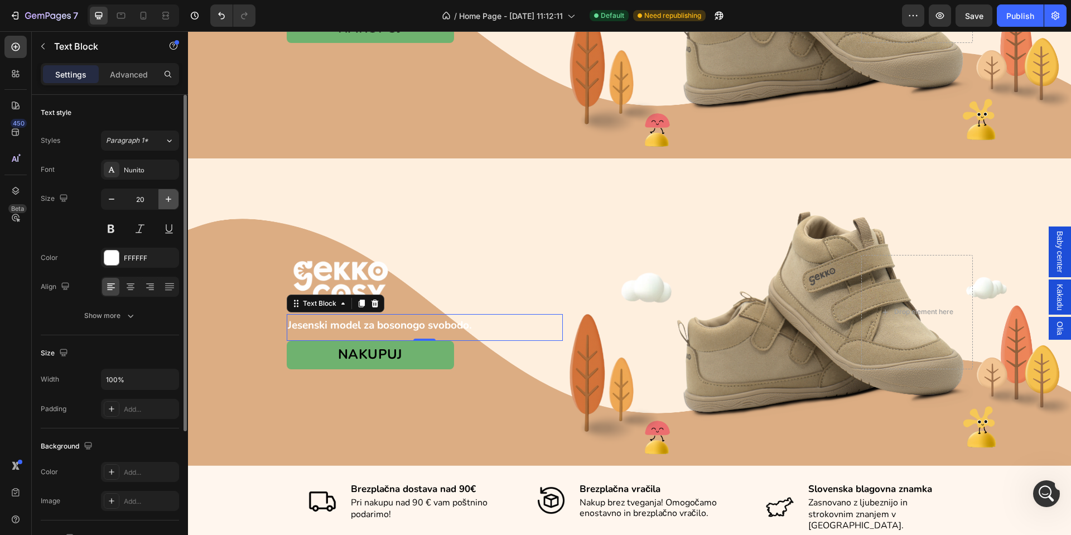
click at [172, 202] on icon "button" at bounding box center [168, 199] width 11 height 11
type input "22"
